Goal: Navigation & Orientation: Find specific page/section

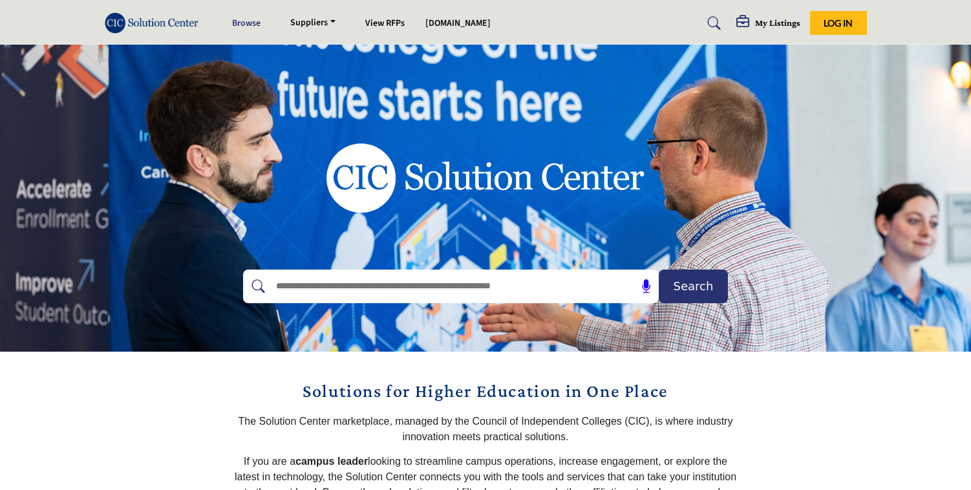
click at [256, 24] on link "Browse" at bounding box center [246, 23] width 28 height 13
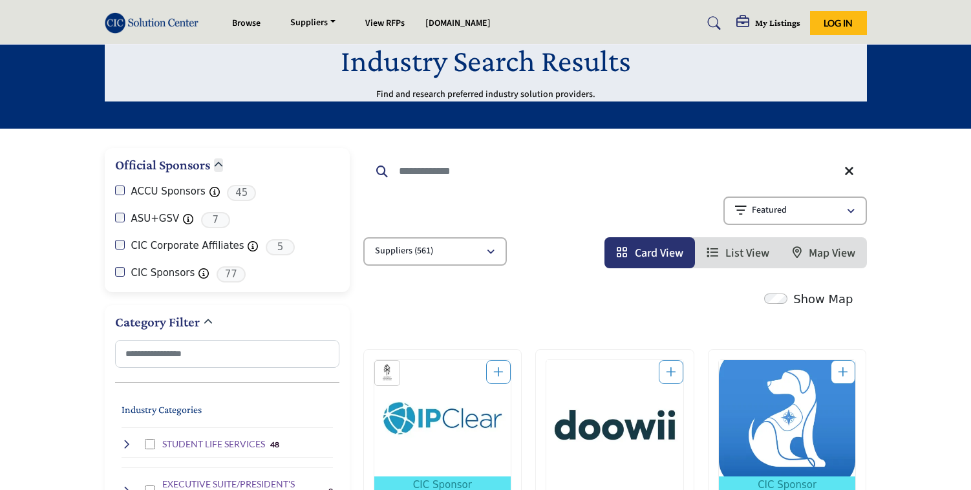
scroll to position [52, 0]
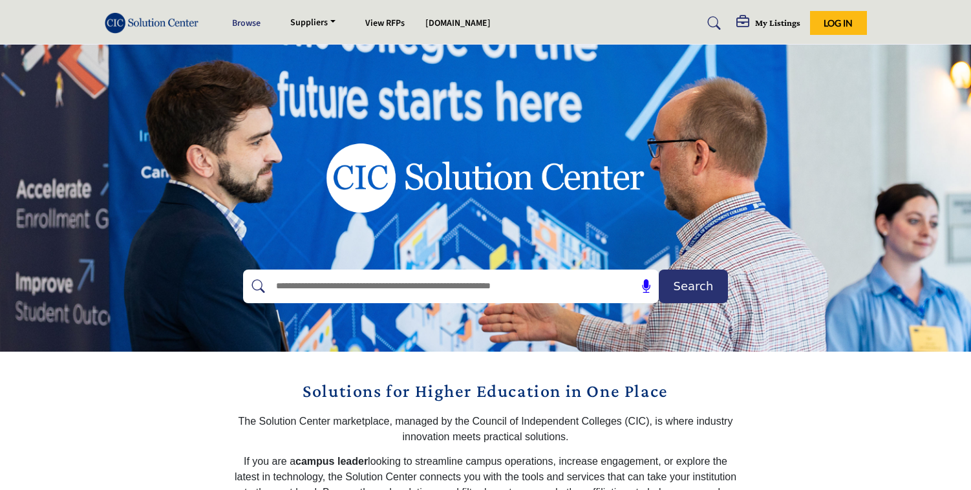
click at [252, 21] on link "Browse" at bounding box center [246, 23] width 28 height 13
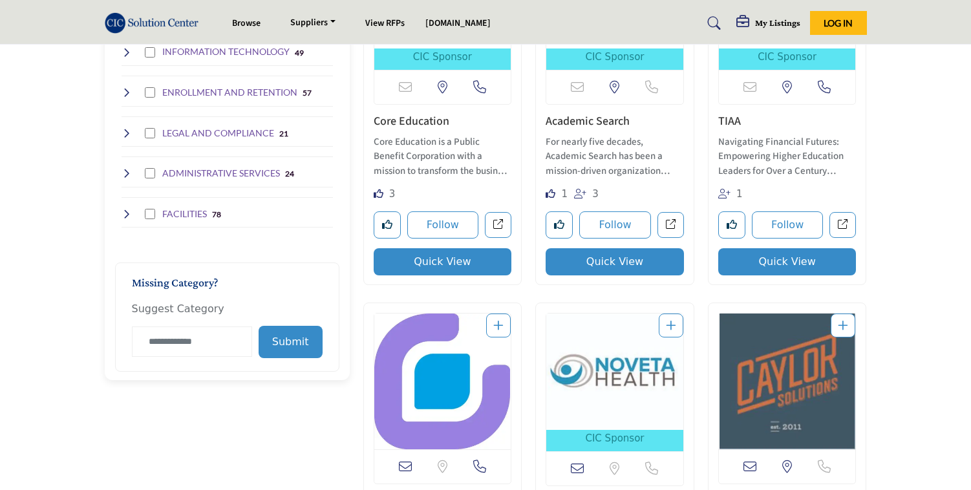
scroll to position [1012, 0]
